Goal: Task Accomplishment & Management: Use online tool/utility

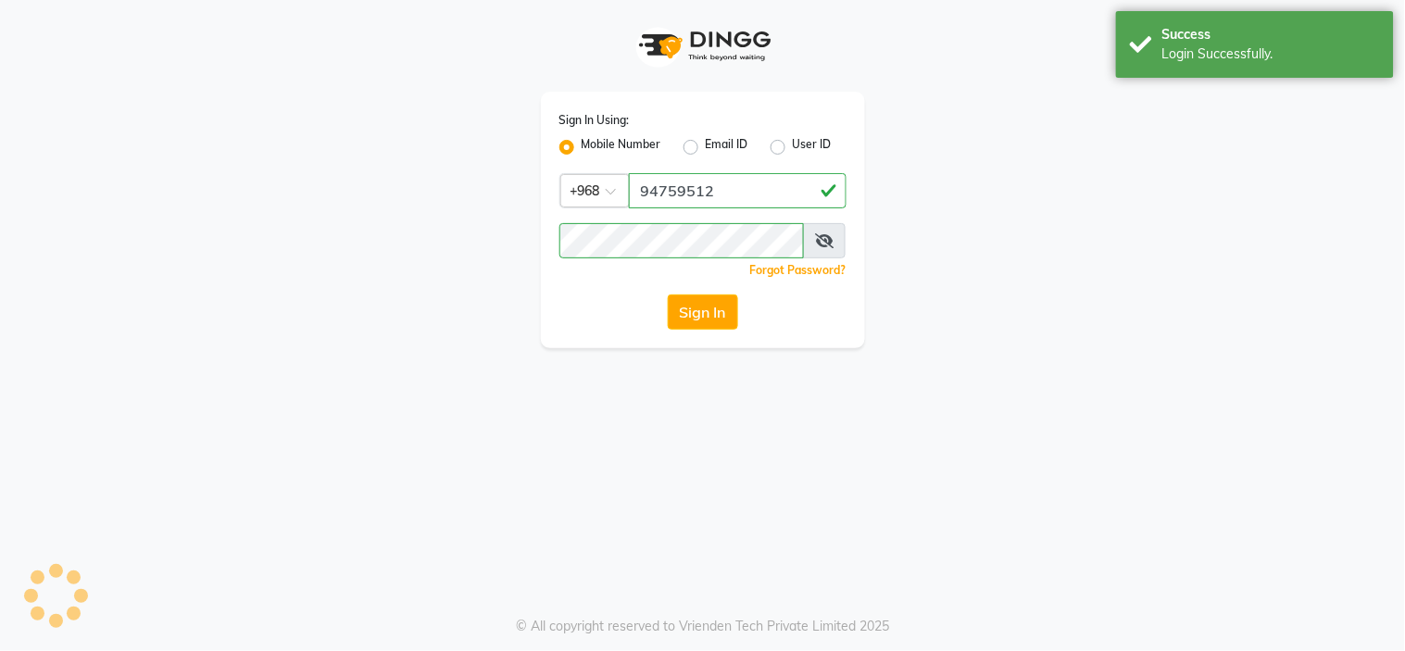
select select "service"
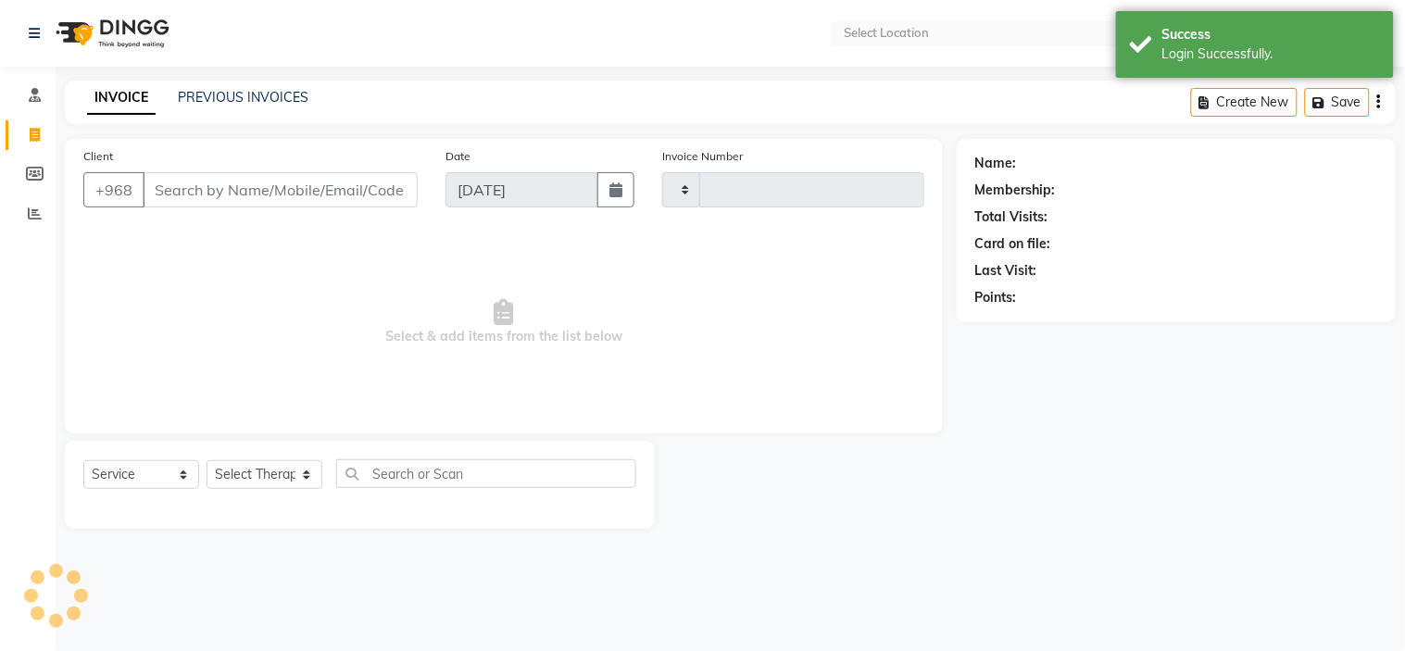
select select "en"
type input "0017"
select select "5565"
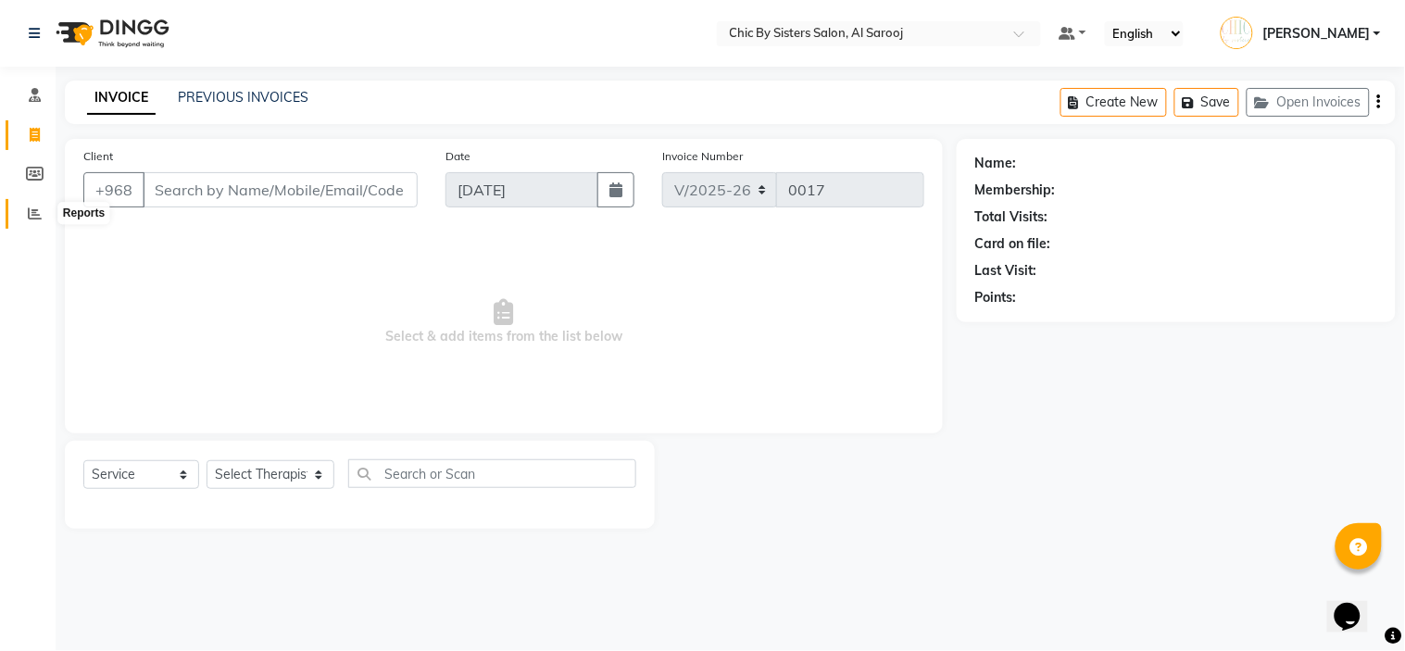
click at [34, 219] on icon at bounding box center [35, 213] width 14 height 14
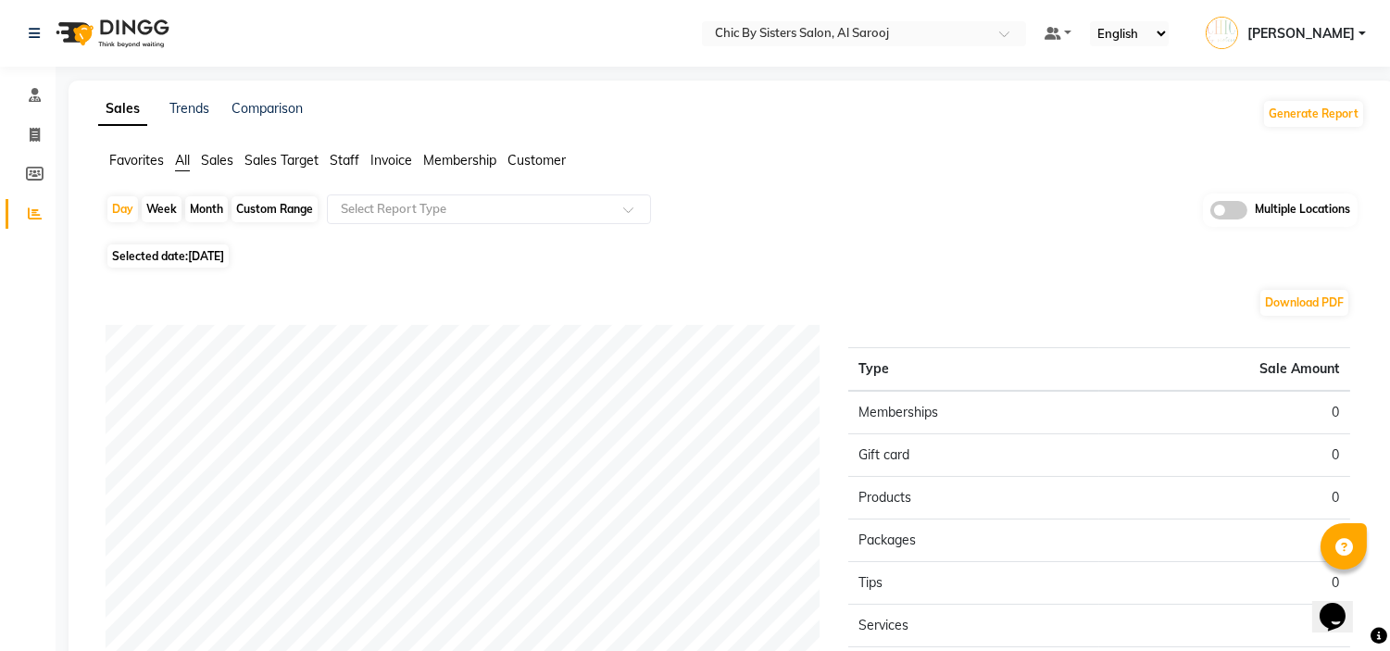
click at [291, 205] on div "Custom Range" at bounding box center [274, 209] width 86 height 26
select select "9"
select select "2025"
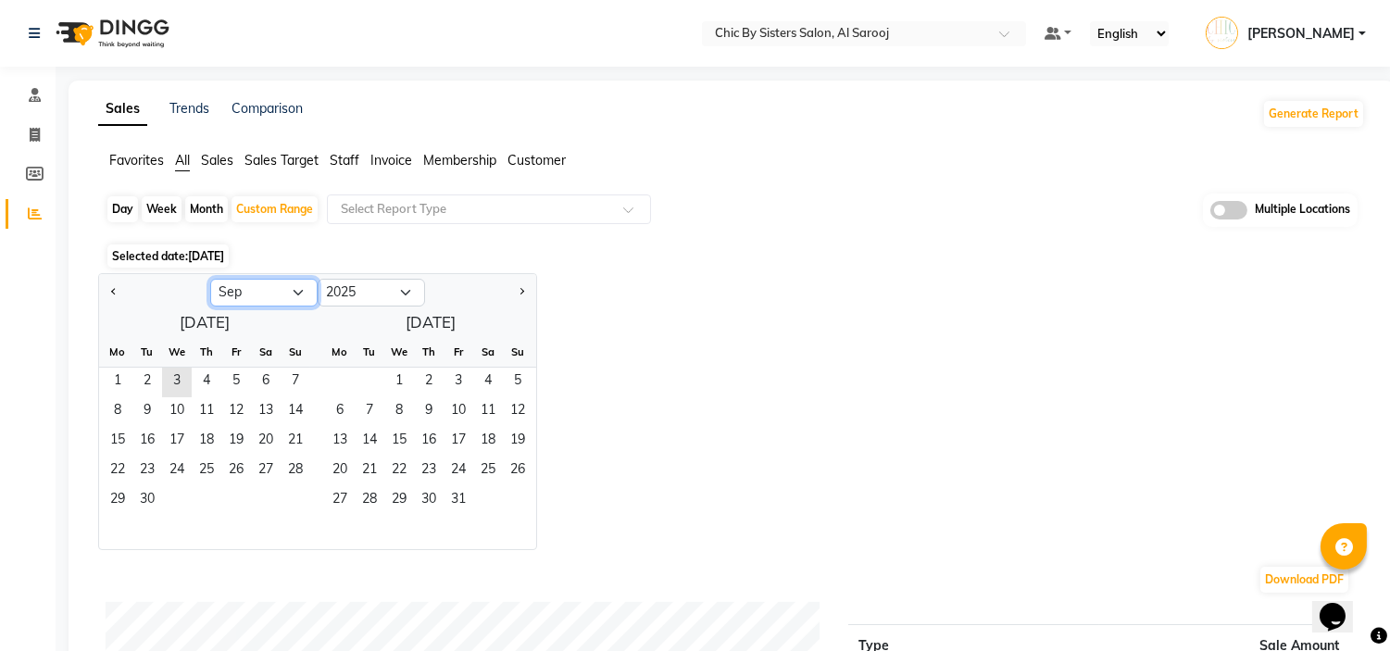
click at [281, 294] on select "Jan Feb Mar Apr May Jun [DATE] Aug Sep Oct Nov Dec" at bounding box center [263, 293] width 107 height 28
select select "8"
click at [210, 279] on select "Jan Feb Mar Apr May Jun [DATE] Aug Sep Oct Nov Dec" at bounding box center [263, 293] width 107 height 28
click at [238, 385] on span "1" at bounding box center [236, 383] width 30 height 30
click at [306, 507] on span "31" at bounding box center [296, 501] width 30 height 30
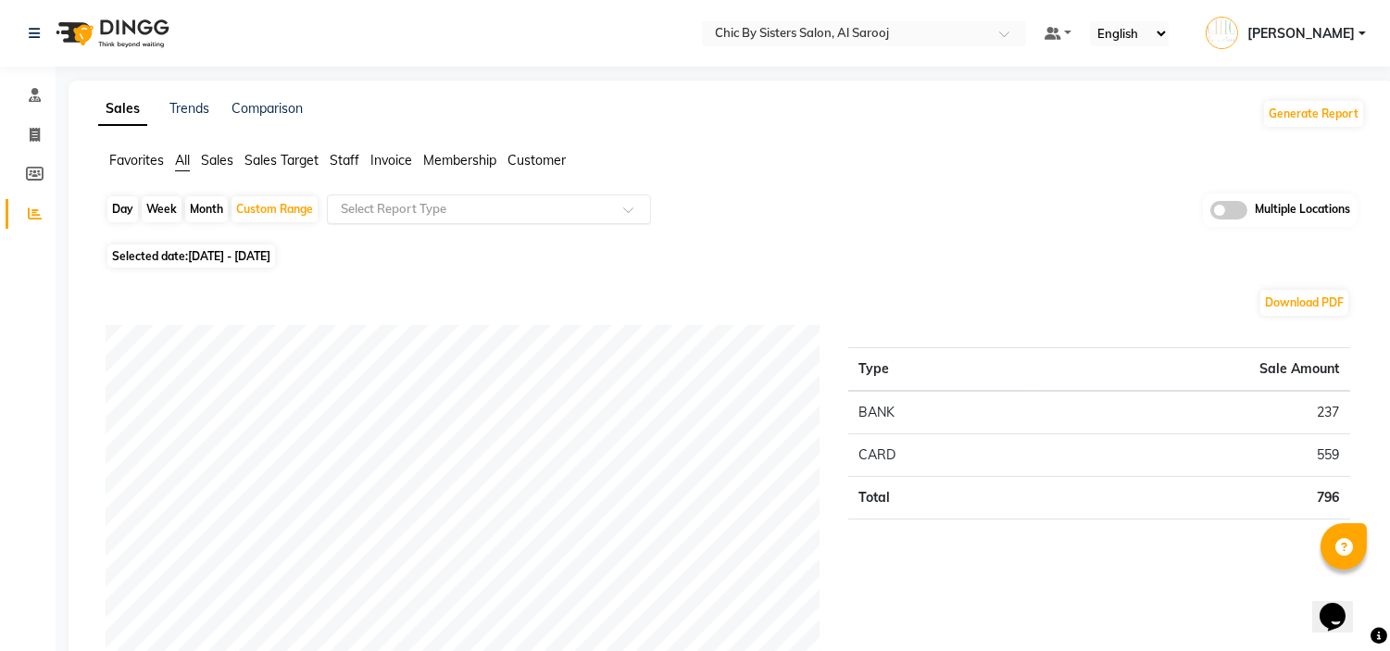
click at [405, 209] on input "text" at bounding box center [470, 209] width 267 height 19
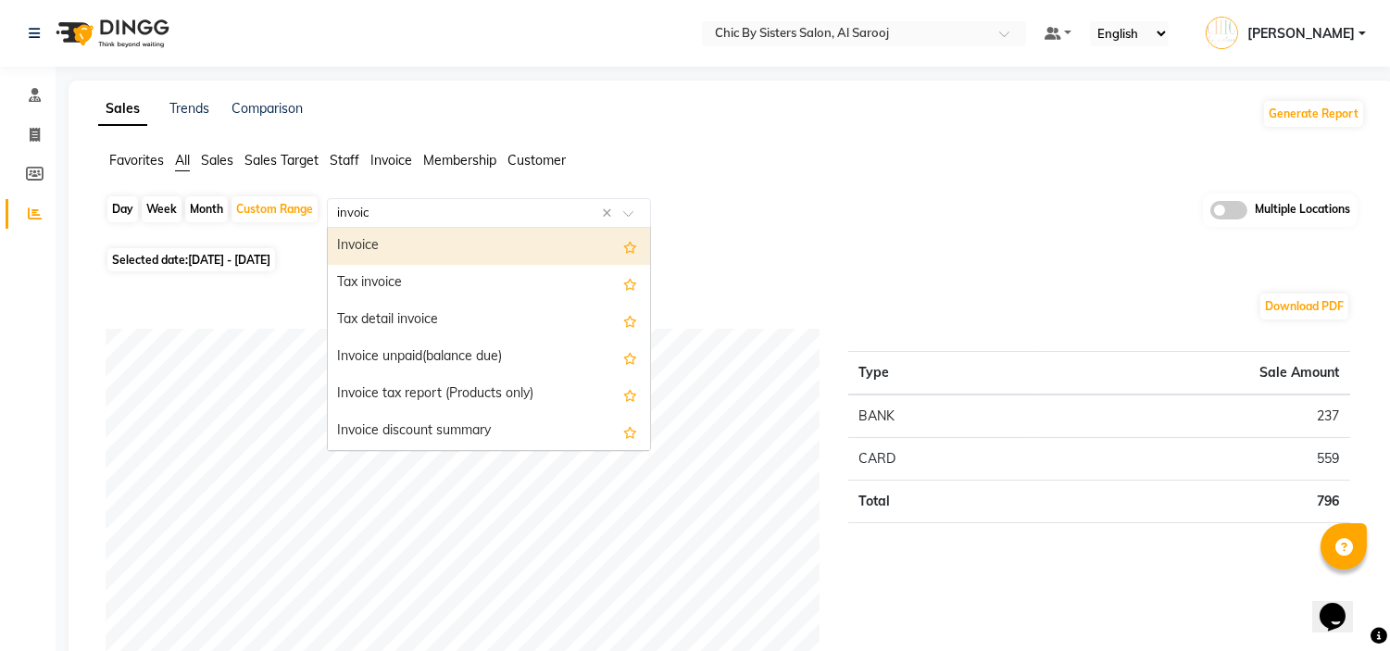
type input "invoice"
click at [390, 254] on div "Invoice" at bounding box center [489, 246] width 322 height 37
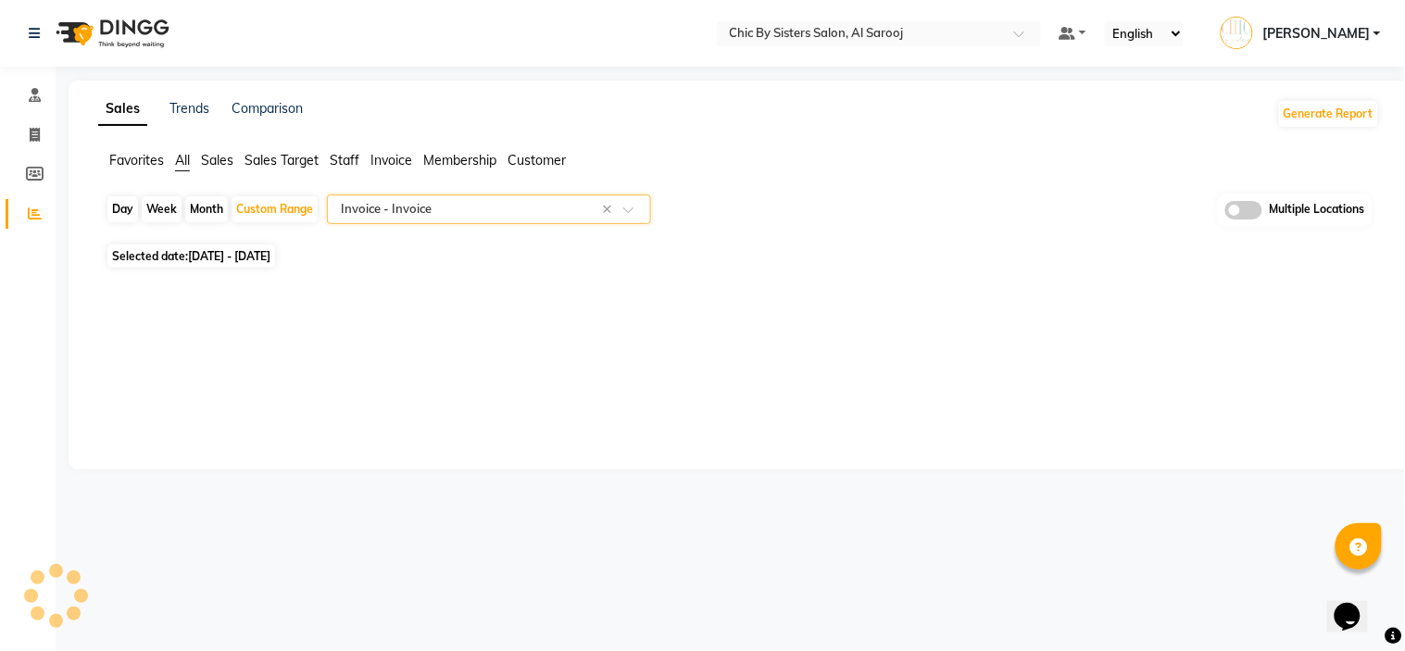
select select "full_report"
select select "csv"
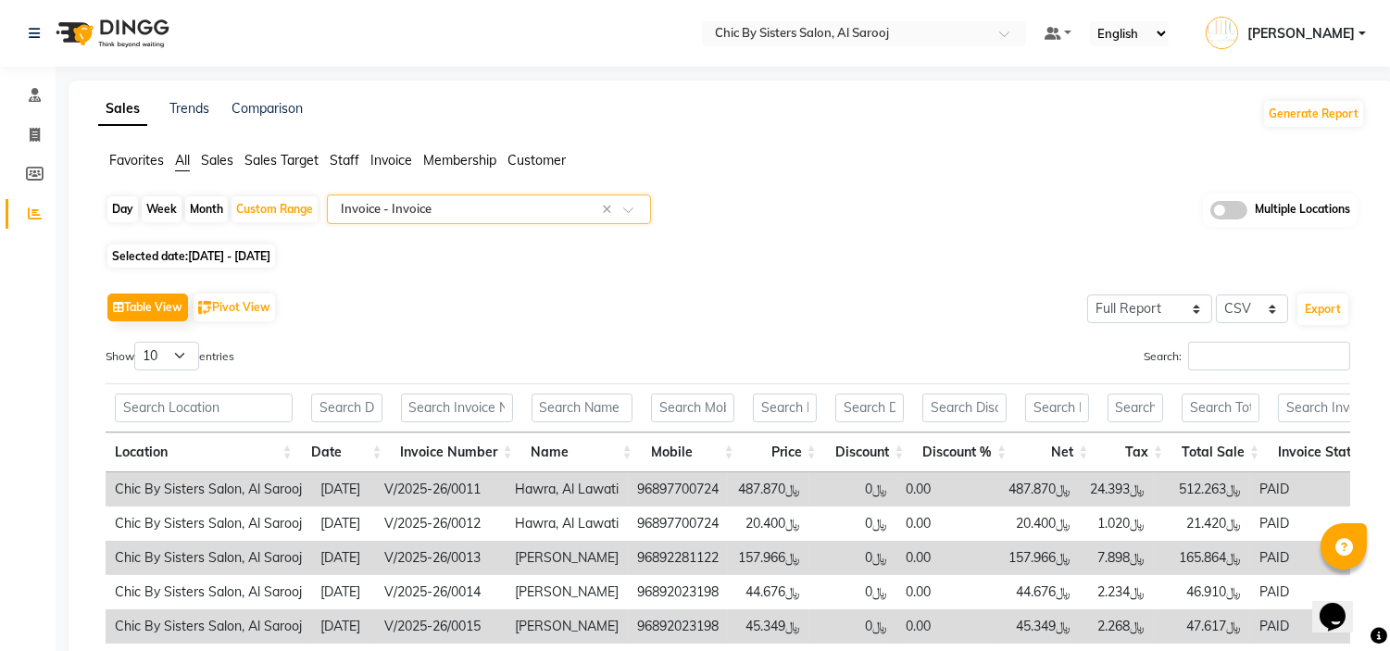
scroll to position [197, 0]
